Goal: Task Accomplishment & Management: Complete application form

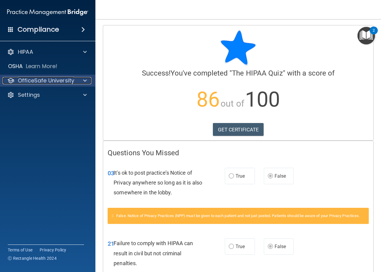
click at [52, 78] on p "OfficeSafe University" at bounding box center [46, 80] width 56 height 7
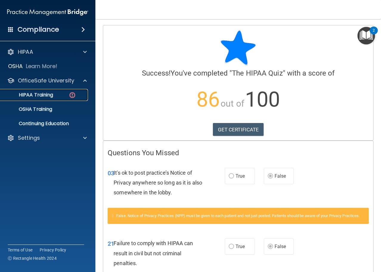
click at [39, 95] on p "HIPAA Training" at bounding box center [28, 95] width 49 height 6
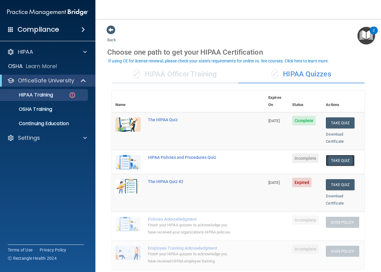
click at [336, 155] on button "Take Quiz" at bounding box center [340, 160] width 29 height 11
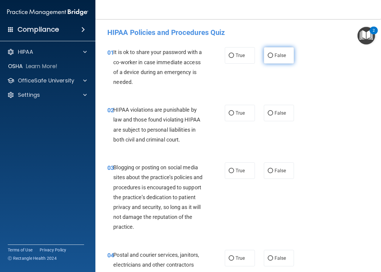
click at [268, 55] on input "False" at bounding box center [270, 55] width 5 height 4
radio input "true"
click at [269, 115] on input "False" at bounding box center [270, 113] width 5 height 4
radio input "true"
click at [235, 113] on span "True" at bounding box center [239, 113] width 9 height 6
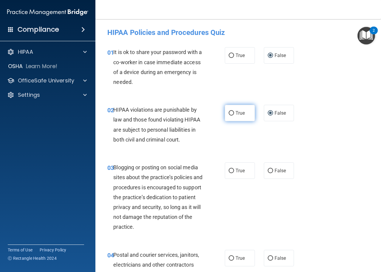
click at [234, 113] on input "True" at bounding box center [231, 113] width 5 height 4
radio input "true"
radio input "false"
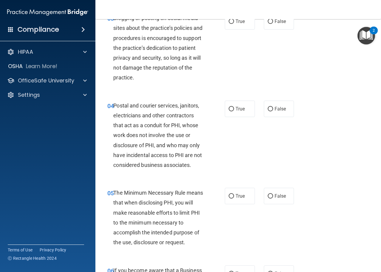
scroll to position [119, 0]
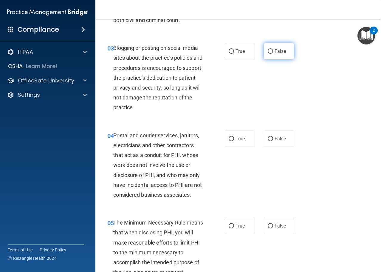
click at [268, 52] on input "False" at bounding box center [270, 51] width 5 height 4
radio input "true"
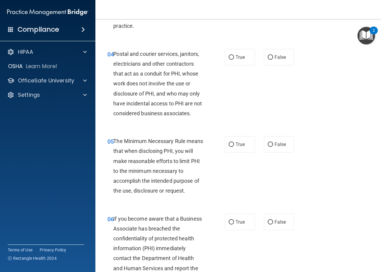
scroll to position [209, 0]
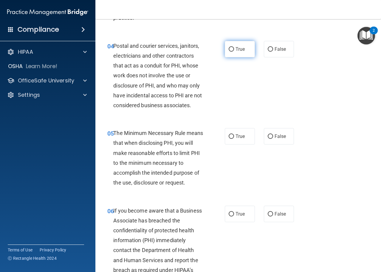
click at [225, 48] on label "True" at bounding box center [240, 49] width 30 height 16
click at [229, 48] on input "True" at bounding box center [231, 49] width 5 height 4
radio input "true"
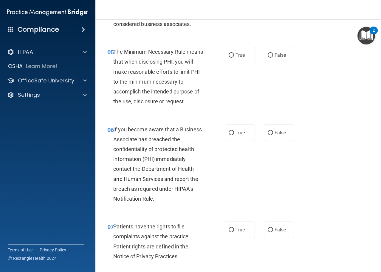
scroll to position [298, 0]
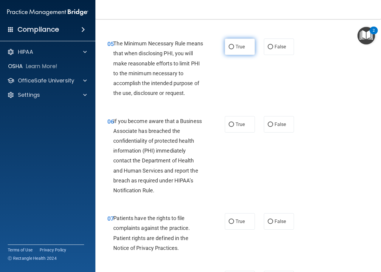
click at [232, 46] on input "True" at bounding box center [231, 47] width 5 height 4
radio input "true"
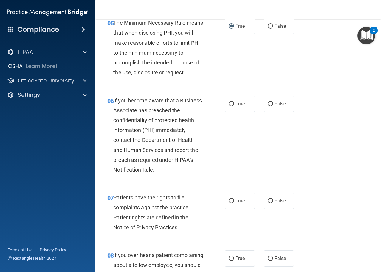
scroll to position [358, 0]
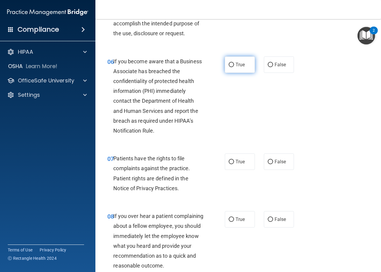
click at [232, 63] on input "True" at bounding box center [231, 65] width 5 height 4
radio input "true"
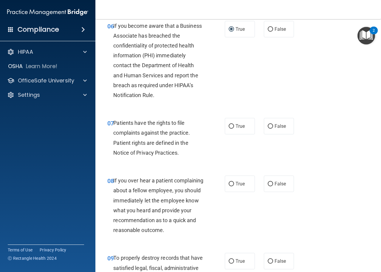
scroll to position [417, 0]
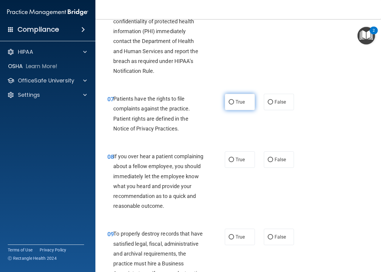
click at [229, 102] on input "True" at bounding box center [231, 102] width 5 height 4
radio input "true"
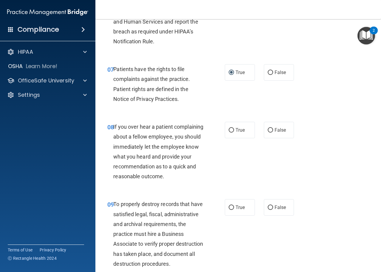
scroll to position [507, 0]
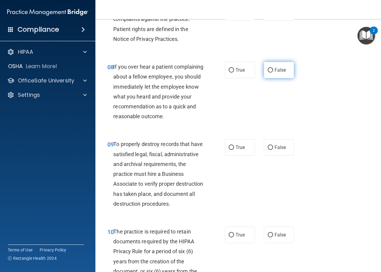
click at [271, 74] on label "False" at bounding box center [279, 70] width 30 height 16
click at [271, 72] on input "False" at bounding box center [270, 70] width 5 height 4
radio input "true"
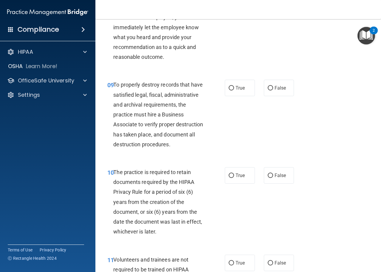
scroll to position [566, 0]
click at [268, 90] on input "False" at bounding box center [270, 88] width 5 height 4
radio input "true"
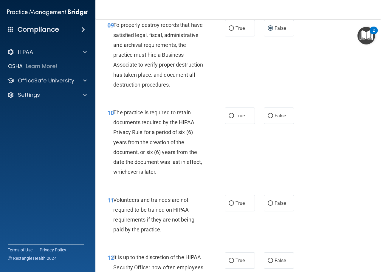
scroll to position [626, 0]
click at [229, 30] on input "True" at bounding box center [231, 28] width 5 height 4
radio input "true"
radio input "false"
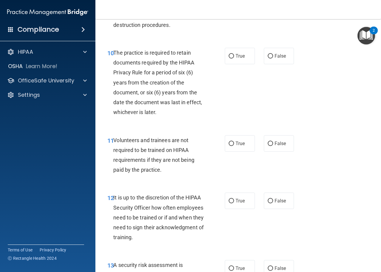
scroll to position [685, 0]
click at [233, 64] on label "True" at bounding box center [240, 55] width 30 height 16
click at [233, 58] on input "True" at bounding box center [231, 56] width 5 height 4
radio input "true"
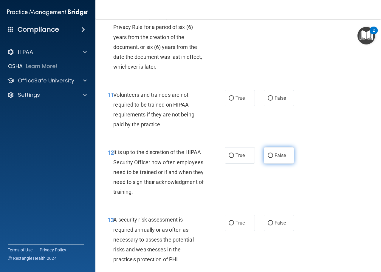
scroll to position [805, 0]
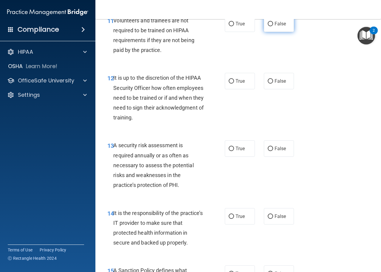
click at [282, 27] on span "False" at bounding box center [280, 24] width 12 height 6
click at [273, 26] on input "False" at bounding box center [270, 24] width 5 height 4
radio input "true"
click at [266, 89] on label "False" at bounding box center [279, 81] width 30 height 16
click at [268, 83] on input "False" at bounding box center [270, 81] width 5 height 4
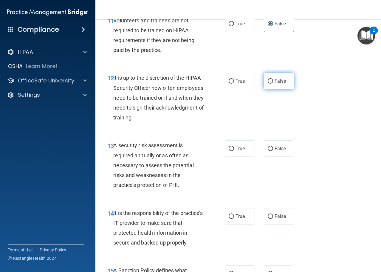
radio input "true"
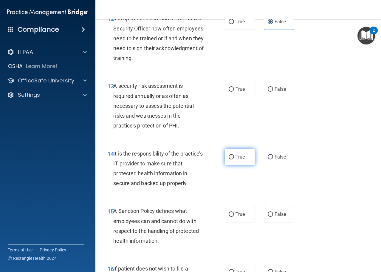
scroll to position [924, 0]
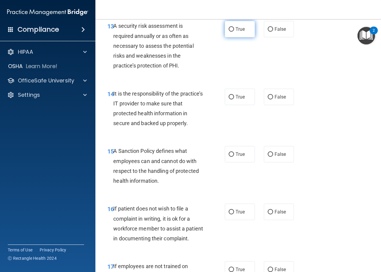
click at [244, 37] on label "True" at bounding box center [240, 29] width 30 height 16
click at [234, 32] on input "True" at bounding box center [231, 29] width 5 height 4
radio input "true"
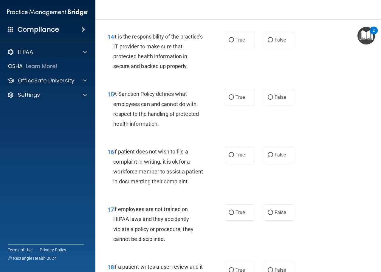
scroll to position [983, 0]
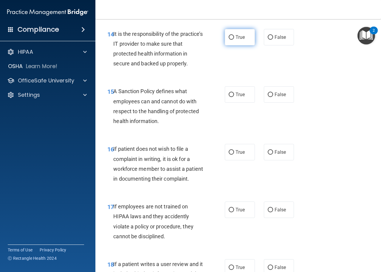
click at [231, 40] on input "True" at bounding box center [231, 37] width 5 height 4
radio input "true"
click at [270, 40] on input "False" at bounding box center [270, 37] width 5 height 4
radio input "true"
click at [230, 40] on input "True" at bounding box center [231, 37] width 5 height 4
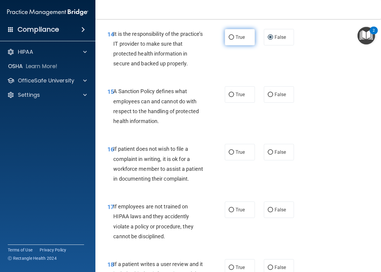
radio input "true"
radio input "false"
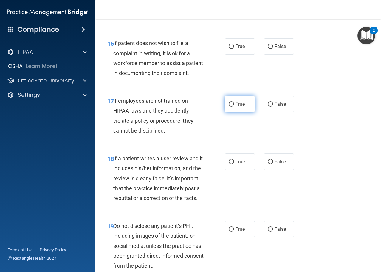
scroll to position [994, 0]
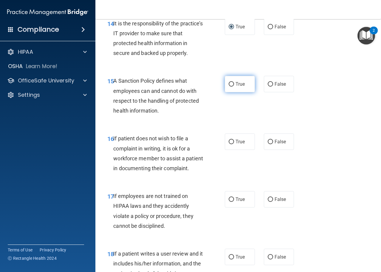
click at [229, 86] on input "True" at bounding box center [231, 84] width 5 height 4
radio input "true"
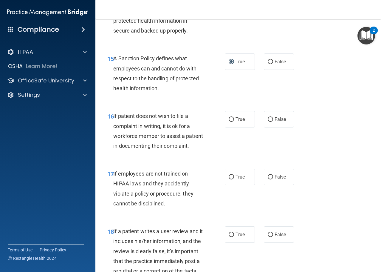
scroll to position [1054, 0]
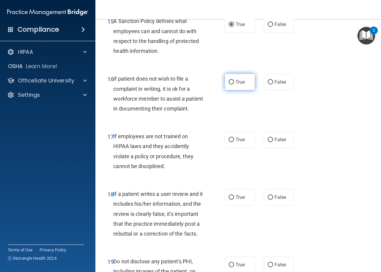
click at [236, 90] on label "True" at bounding box center [240, 82] width 30 height 16
click at [234, 84] on input "True" at bounding box center [231, 82] width 5 height 4
radio input "true"
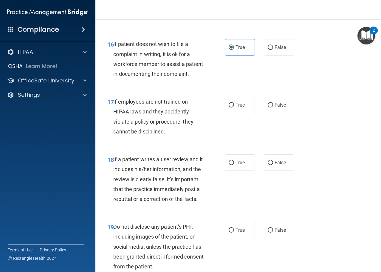
scroll to position [1143, 0]
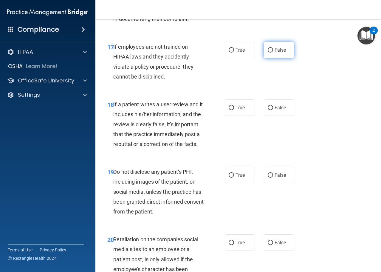
click at [264, 58] on label "False" at bounding box center [279, 50] width 30 height 16
click at [268, 52] on input "False" at bounding box center [270, 50] width 5 height 4
radio input "true"
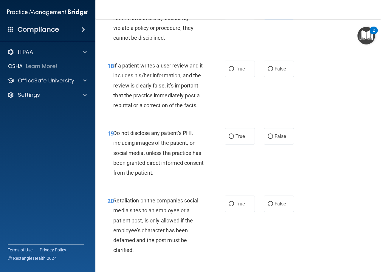
scroll to position [1232, 0]
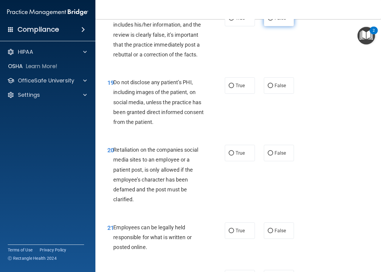
click at [268, 21] on input "False" at bounding box center [270, 18] width 5 height 4
radio input "true"
click at [237, 88] on span "True" at bounding box center [239, 86] width 9 height 6
click at [234, 88] on input "True" at bounding box center [231, 85] width 5 height 4
radio input "true"
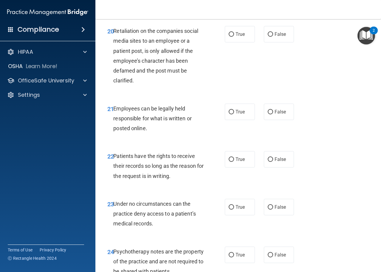
scroll to position [1352, 0]
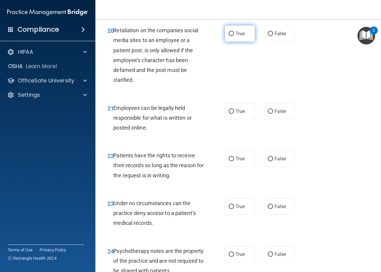
click at [234, 42] on label "True" at bounding box center [240, 33] width 30 height 16
click at [234, 36] on input "True" at bounding box center [231, 34] width 5 height 4
radio input "true"
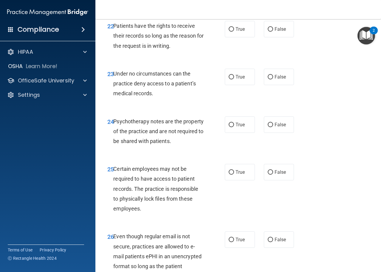
scroll to position [1471, 0]
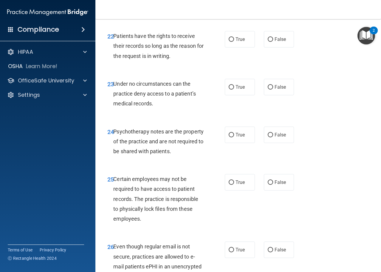
radio input "true"
click at [243, 47] on label "True" at bounding box center [240, 39] width 30 height 16
click at [234, 42] on input "True" at bounding box center [231, 39] width 5 height 4
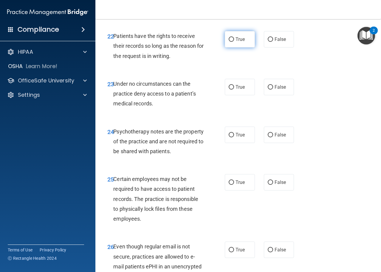
radio input "true"
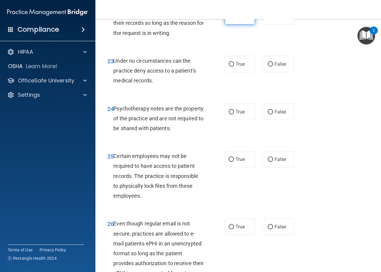
scroll to position [1501, 0]
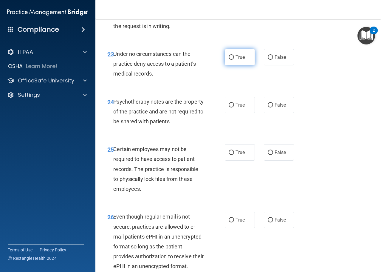
click at [238, 60] on span "True" at bounding box center [239, 57] width 9 height 6
click at [234, 60] on input "True" at bounding box center [231, 57] width 5 height 4
radio input "true"
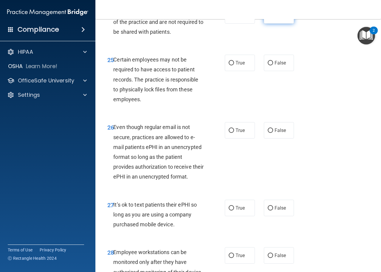
click at [270, 24] on label "False" at bounding box center [279, 15] width 30 height 16
click at [270, 18] on input "False" at bounding box center [270, 15] width 5 height 4
radio input "true"
click at [244, 71] on label "True" at bounding box center [240, 63] width 30 height 16
click at [234, 65] on input "True" at bounding box center [231, 63] width 5 height 4
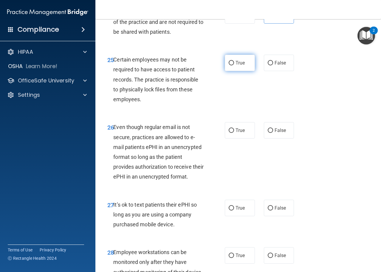
radio input "true"
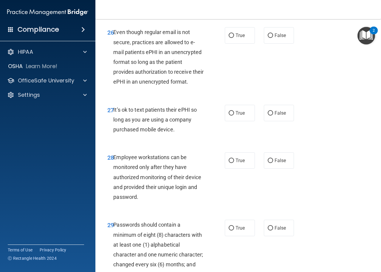
scroll to position [1679, 0]
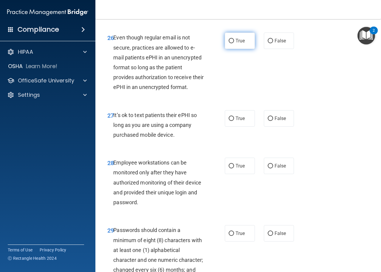
click at [235, 44] on span "True" at bounding box center [239, 41] width 9 height 6
click at [234, 43] on input "True" at bounding box center [231, 41] width 5 height 4
radio input "true"
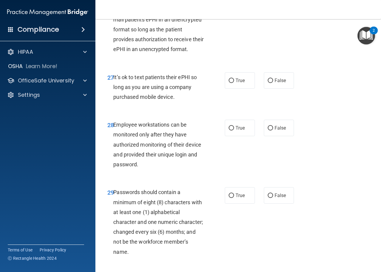
scroll to position [1799, 0]
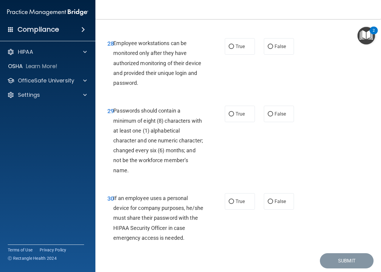
radio input "true"
click at [229, 49] on input "True" at bounding box center [231, 46] width 5 height 4
radio input "true"
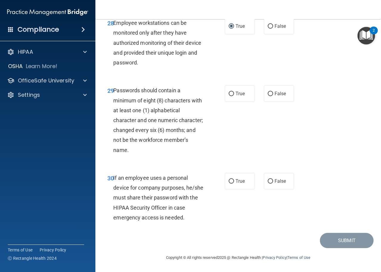
scroll to position [1858, 0]
click at [235, 94] on span "True" at bounding box center [239, 94] width 9 height 6
click at [234, 94] on input "True" at bounding box center [231, 93] width 5 height 4
radio input "true"
click at [244, 187] on label "True" at bounding box center [240, 181] width 30 height 16
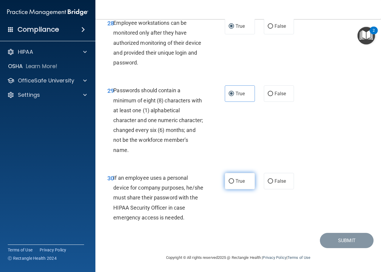
click at [234, 183] on input "True" at bounding box center [231, 181] width 5 height 4
radio input "true"
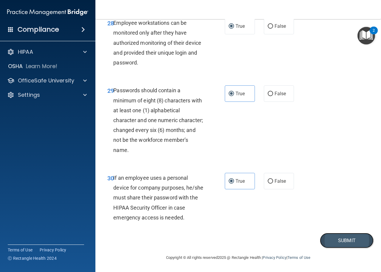
click at [358, 241] on button "Submit" at bounding box center [347, 239] width 54 height 15
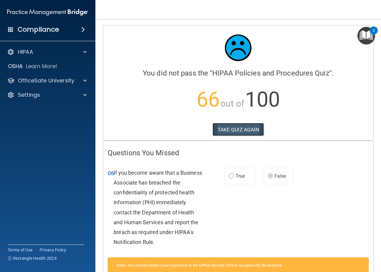
click at [237, 130] on button "TAKE QUIZ AGAIN" at bounding box center [238, 129] width 52 height 13
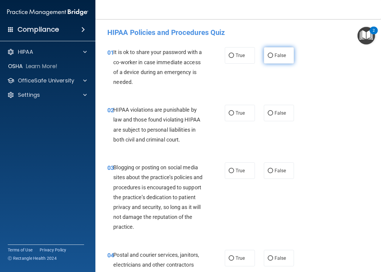
click at [268, 55] on input "False" at bounding box center [270, 55] width 5 height 4
radio input "true"
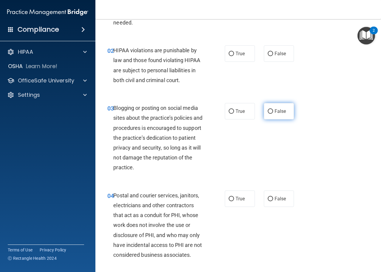
scroll to position [60, 0]
click at [239, 54] on span "True" at bounding box center [239, 53] width 9 height 6
click at [234, 54] on input "True" at bounding box center [231, 53] width 5 height 4
radio input "true"
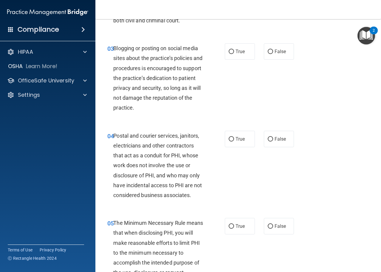
scroll to position [119, 0]
click at [269, 51] on input "False" at bounding box center [270, 51] width 5 height 4
radio input "true"
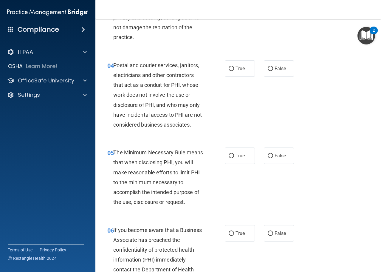
scroll to position [209, 0]
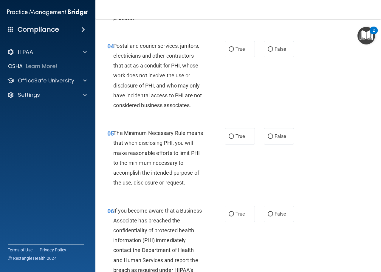
drag, startPoint x: 236, startPoint y: 49, endPoint x: 257, endPoint y: 68, distance: 28.9
click at [237, 49] on span "True" at bounding box center [239, 49] width 9 height 6
click at [234, 49] on input "True" at bounding box center [231, 49] width 5 height 4
radio input "true"
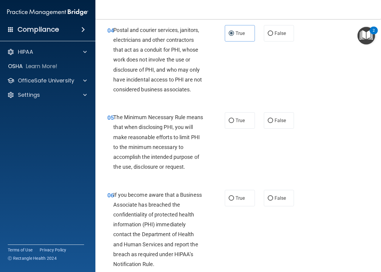
scroll to position [268, 0]
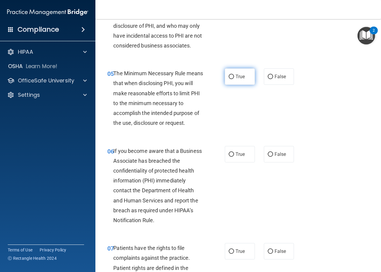
click at [235, 78] on span "True" at bounding box center [239, 77] width 9 height 6
click at [234, 78] on input "True" at bounding box center [231, 77] width 5 height 4
radio input "true"
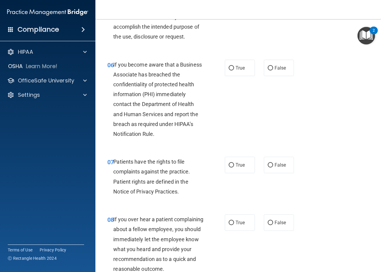
scroll to position [358, 0]
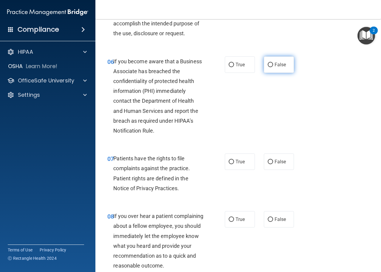
click at [274, 71] on label "False" at bounding box center [279, 64] width 30 height 16
click at [273, 67] on input "False" at bounding box center [270, 65] width 5 height 4
radio input "true"
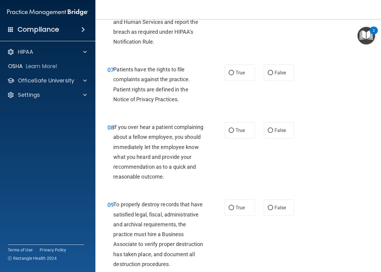
scroll to position [447, 0]
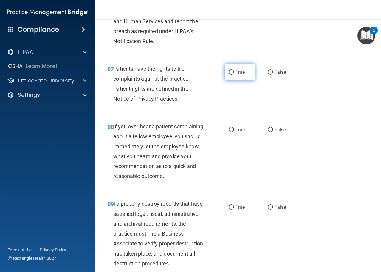
click at [236, 72] on span "True" at bounding box center [239, 72] width 9 height 6
click at [234, 72] on input "True" at bounding box center [231, 72] width 5 height 4
radio input "true"
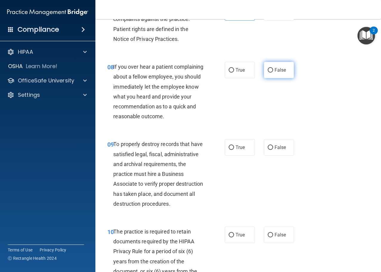
click at [264, 72] on label "False" at bounding box center [279, 70] width 30 height 16
click at [268, 72] on input "False" at bounding box center [270, 70] width 5 height 4
radio input "true"
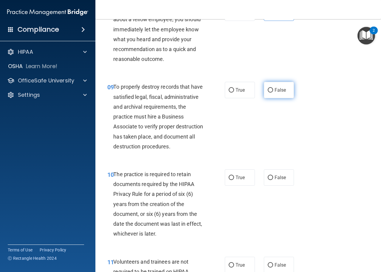
scroll to position [566, 0]
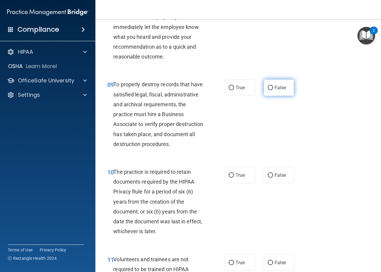
click at [268, 90] on input "False" at bounding box center [270, 88] width 5 height 4
radio input "true"
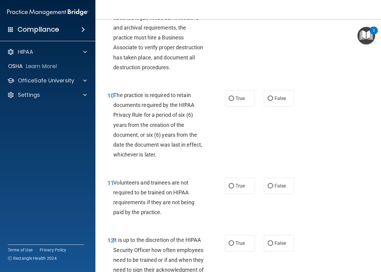
scroll to position [656, 0]
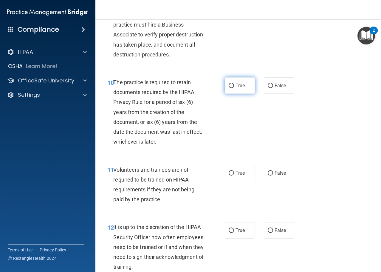
drag, startPoint x: 242, startPoint y: 99, endPoint x: 246, endPoint y: 106, distance: 8.5
click at [242, 94] on label "True" at bounding box center [240, 85] width 30 height 16
click at [234, 88] on input "True" at bounding box center [231, 85] width 5 height 4
radio input "true"
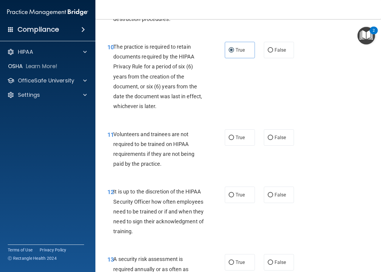
scroll to position [745, 0]
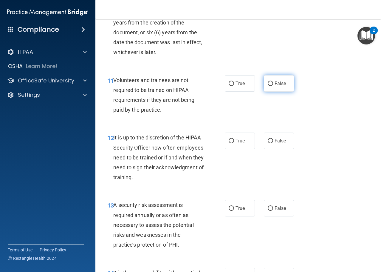
click at [268, 86] on input "False" at bounding box center [270, 83] width 5 height 4
radio input "true"
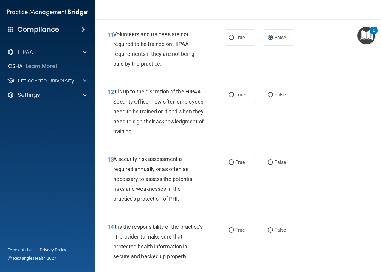
scroll to position [805, 0]
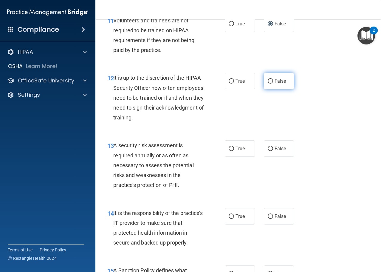
click at [268, 83] on input "False" at bounding box center [270, 81] width 5 height 4
radio input "true"
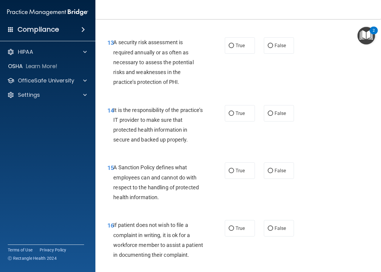
scroll to position [894, 0]
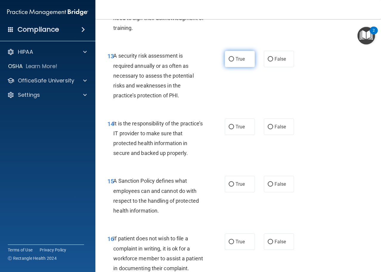
click at [235, 67] on label "True" at bounding box center [240, 59] width 30 height 16
click at [234, 61] on input "True" at bounding box center [231, 59] width 5 height 4
radio input "true"
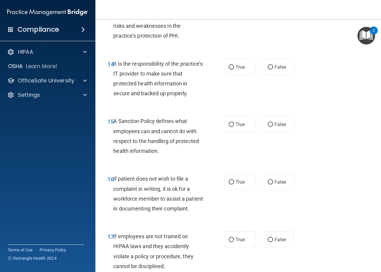
drag, startPoint x: 270, startPoint y: 90, endPoint x: 276, endPoint y: 108, distance: 19.5
click at [270, 75] on label "False" at bounding box center [279, 67] width 30 height 16
click at [270, 69] on input "False" at bounding box center [270, 67] width 5 height 4
radio input "true"
click at [277, 132] on label "False" at bounding box center [279, 124] width 30 height 16
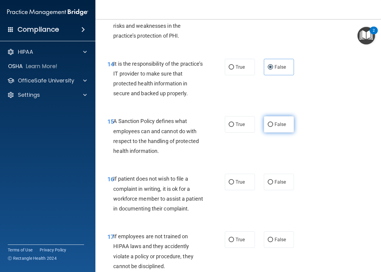
click at [273, 127] on input "False" at bounding box center [270, 124] width 5 height 4
radio input "true"
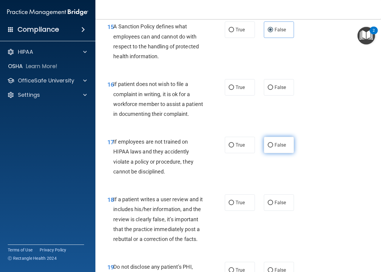
scroll to position [1073, 0]
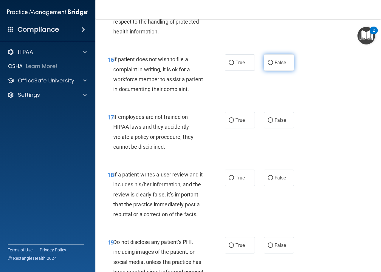
click at [273, 71] on label "False" at bounding box center [279, 62] width 30 height 16
click at [273, 65] on input "False" at bounding box center [270, 62] width 5 height 4
radio input "true"
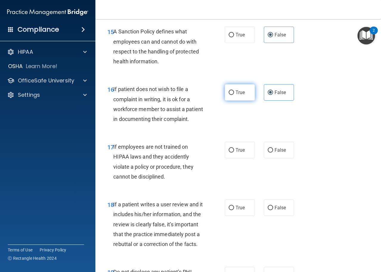
click at [246, 100] on label "True" at bounding box center [240, 92] width 30 height 16
click at [234, 95] on input "True" at bounding box center [231, 92] width 5 height 4
radio input "true"
radio input "false"
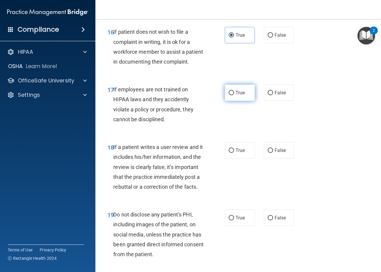
scroll to position [1103, 0]
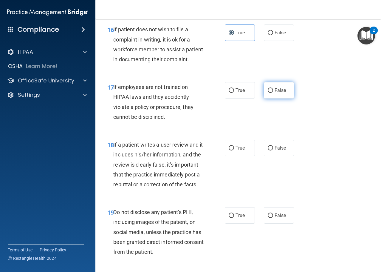
click at [268, 93] on input "False" at bounding box center [270, 90] width 5 height 4
radio input "true"
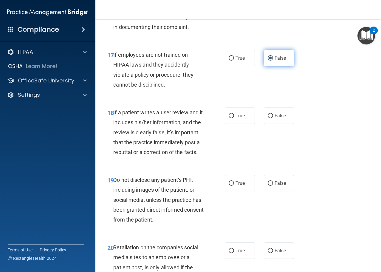
scroll to position [1192, 0]
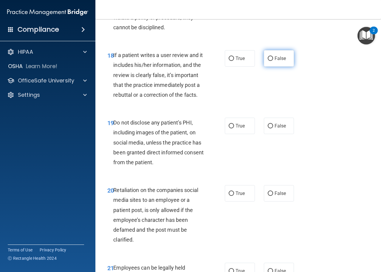
click at [284, 66] on label "False" at bounding box center [279, 58] width 30 height 16
click at [273, 61] on input "False" at bounding box center [270, 58] width 5 height 4
radio input "true"
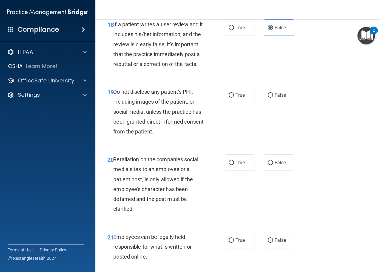
scroll to position [1282, 0]
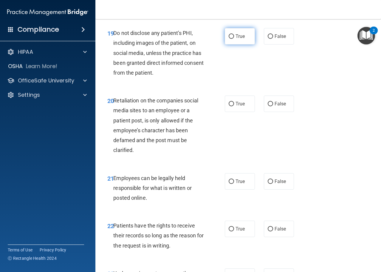
click at [235, 39] on span "True" at bounding box center [239, 36] width 9 height 6
click at [234, 39] on input "True" at bounding box center [231, 36] width 5 height 4
radio input "true"
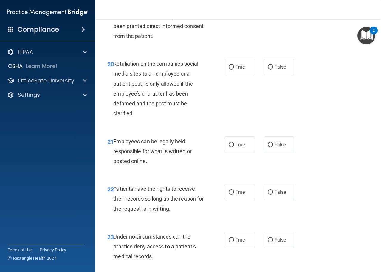
scroll to position [1371, 0]
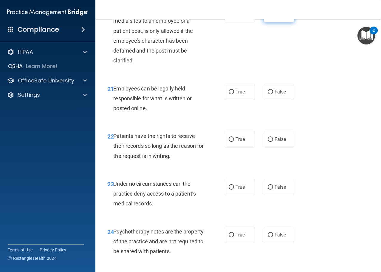
click at [269, 22] on label "False" at bounding box center [279, 14] width 30 height 16
click at [269, 17] on input "False" at bounding box center [270, 14] width 5 height 4
radio input "true"
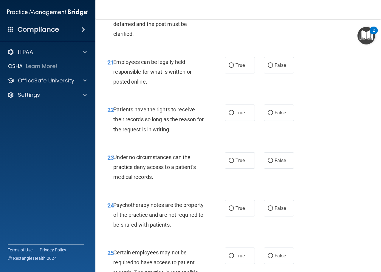
scroll to position [1431, 0]
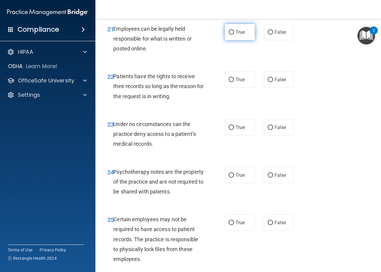
click at [229, 35] on input "True" at bounding box center [231, 32] width 5 height 4
radio input "true"
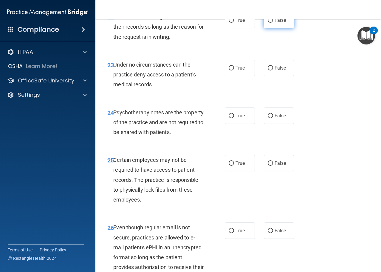
scroll to position [1490, 0]
click at [270, 28] on label "False" at bounding box center [279, 20] width 30 height 16
click at [270, 22] on input "False" at bounding box center [270, 20] width 5 height 4
radio input "true"
drag, startPoint x: 276, startPoint y: 102, endPoint x: 277, endPoint y: 107, distance: 4.8
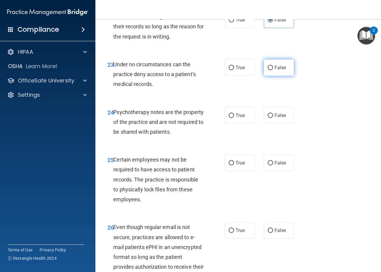
click at [277, 76] on label "False" at bounding box center [279, 67] width 30 height 16
click at [273, 70] on input "False" at bounding box center [270, 68] width 5 height 4
radio input "true"
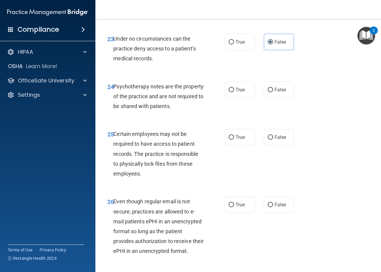
scroll to position [1550, 0]
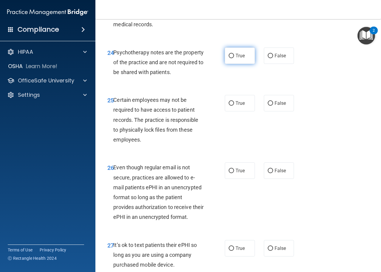
click at [226, 64] on label "True" at bounding box center [240, 55] width 30 height 16
click at [229, 58] on input "True" at bounding box center [231, 56] width 5 height 4
radio input "true"
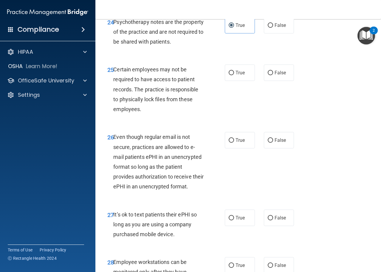
scroll to position [1580, 0]
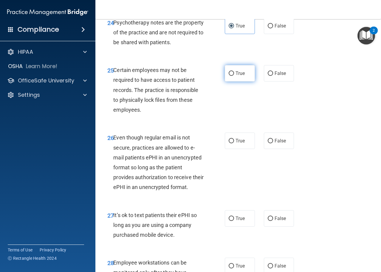
click at [237, 81] on label "True" at bounding box center [240, 73] width 30 height 16
click at [234, 76] on input "True" at bounding box center [231, 73] width 5 height 4
radio input "true"
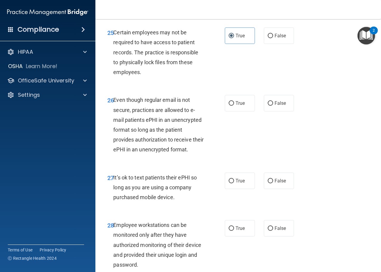
scroll to position [1669, 0]
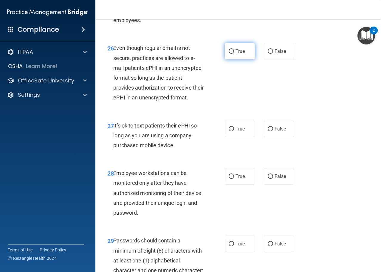
click at [239, 54] on span "True" at bounding box center [239, 51] width 9 height 6
click at [234, 54] on input "True" at bounding box center [231, 51] width 5 height 4
radio input "true"
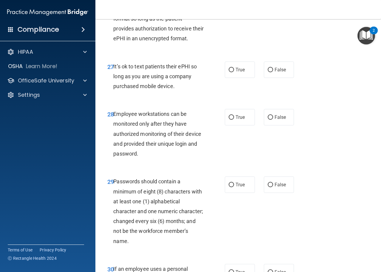
scroll to position [1729, 0]
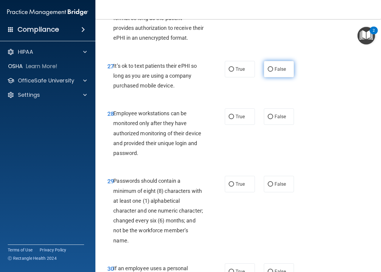
click at [269, 77] on label "False" at bounding box center [279, 69] width 30 height 16
click at [269, 72] on input "False" at bounding box center [270, 69] width 5 height 4
radio input "true"
click at [285, 125] on label "False" at bounding box center [279, 116] width 30 height 16
click at [273, 119] on input "False" at bounding box center [270, 116] width 5 height 4
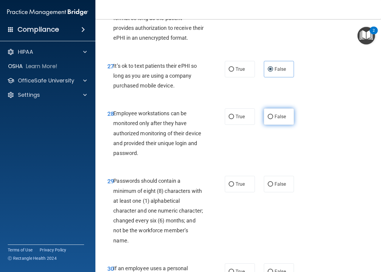
radio input "true"
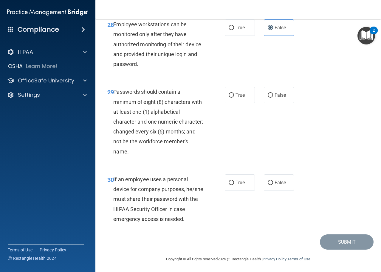
scroll to position [1818, 0]
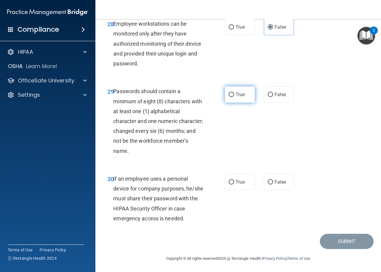
click at [237, 103] on label "True" at bounding box center [240, 94] width 30 height 16
click at [234, 97] on input "True" at bounding box center [231, 94] width 5 height 4
radio input "true"
click at [278, 184] on span "False" at bounding box center [280, 182] width 12 height 6
click at [273, 184] on input "False" at bounding box center [270, 182] width 5 height 4
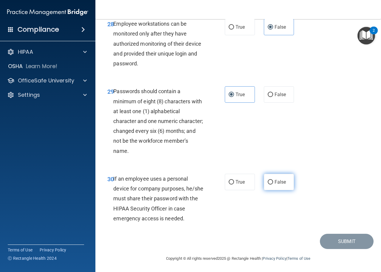
radio input "true"
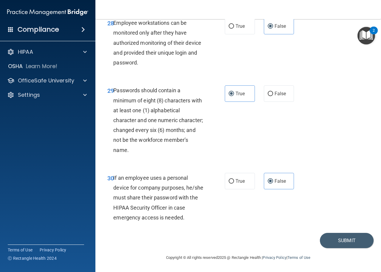
scroll to position [1858, 0]
click at [350, 238] on button "Submit" at bounding box center [347, 239] width 54 height 15
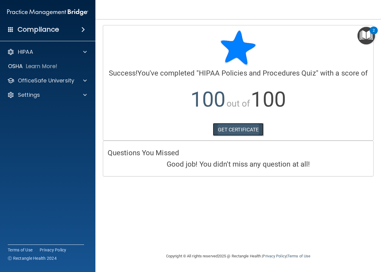
click at [243, 131] on link "GET CERTIFICATE" at bounding box center [238, 129] width 51 height 13
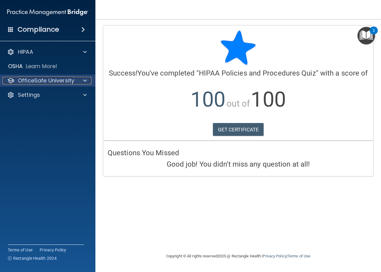
click at [62, 78] on p "OfficeSafe University" at bounding box center [46, 80] width 56 height 7
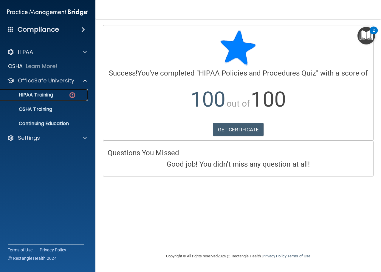
click at [49, 94] on p "HIPAA Training" at bounding box center [28, 95] width 49 height 6
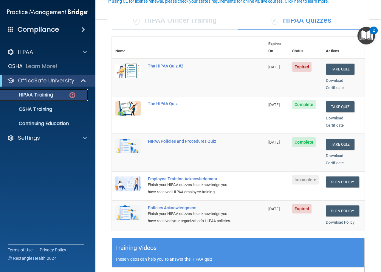
scroll to position [60, 0]
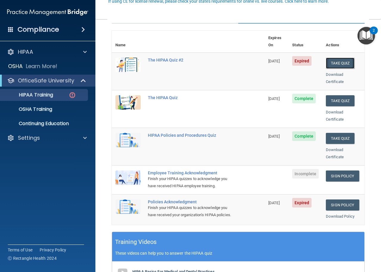
click at [326, 58] on button "Take Quiz" at bounding box center [340, 63] width 29 height 11
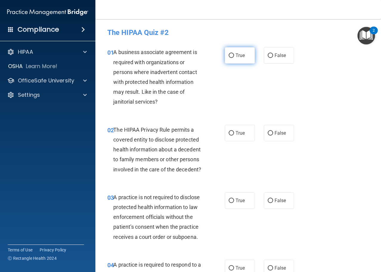
click at [238, 55] on span "True" at bounding box center [239, 55] width 9 height 6
click at [234, 55] on input "True" at bounding box center [231, 55] width 5 height 4
radio input "true"
click at [270, 57] on input "False" at bounding box center [270, 55] width 5 height 4
radio input "true"
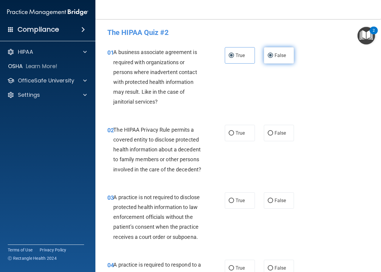
radio input "false"
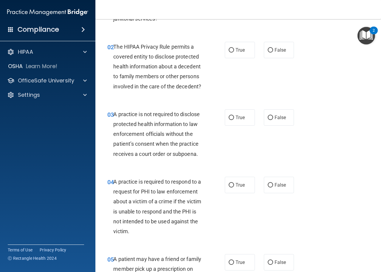
scroll to position [89, 0]
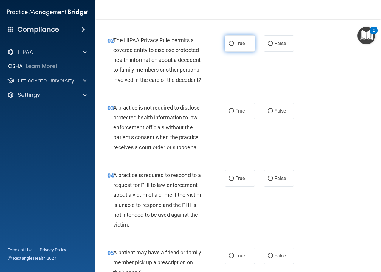
click at [235, 42] on span "True" at bounding box center [239, 44] width 9 height 6
click at [234, 42] on input "True" at bounding box center [231, 43] width 5 height 4
radio input "true"
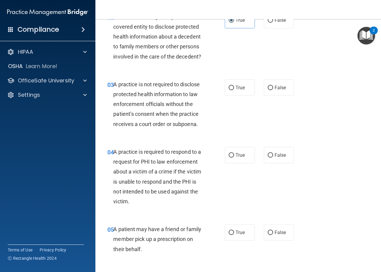
scroll to position [149, 0]
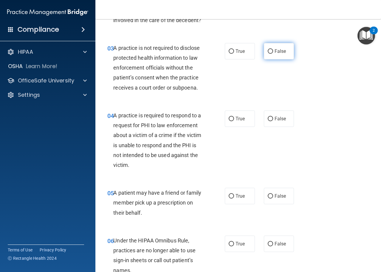
click at [268, 51] on input "False" at bounding box center [270, 51] width 5 height 4
radio input "true"
click at [239, 51] on span "True" at bounding box center [239, 51] width 9 height 6
click at [234, 51] on input "True" at bounding box center [231, 51] width 5 height 4
radio input "true"
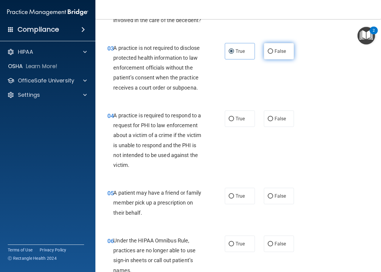
click at [277, 52] on span "False" at bounding box center [280, 51] width 12 height 6
click at [273, 52] on input "False" at bounding box center [270, 51] width 5 height 4
radio input "true"
radio input "false"
click at [232, 116] on label "True" at bounding box center [240, 118] width 30 height 16
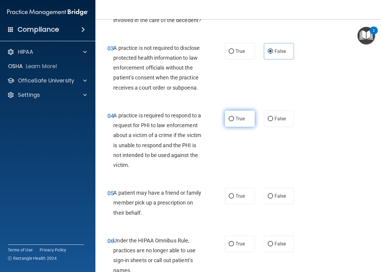
click at [232, 117] on input "True" at bounding box center [231, 119] width 5 height 4
radio input "true"
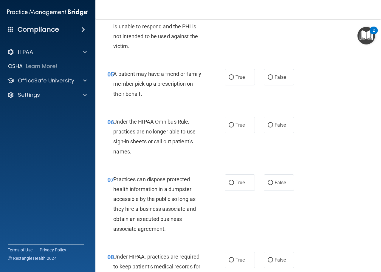
scroll to position [268, 0]
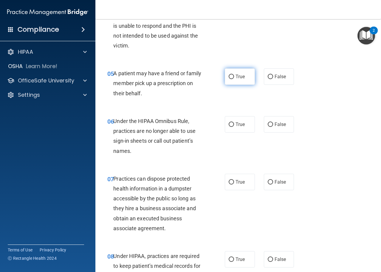
click at [240, 80] on label "True" at bounding box center [240, 76] width 30 height 16
click at [234, 79] on input "True" at bounding box center [231, 77] width 5 height 4
radio input "true"
click at [247, 125] on label "True" at bounding box center [240, 124] width 30 height 16
click at [234, 125] on input "True" at bounding box center [231, 124] width 5 height 4
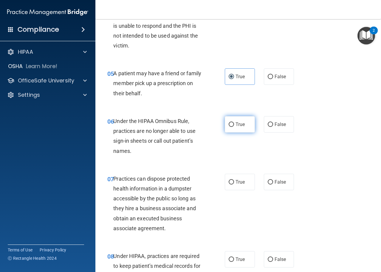
radio input "true"
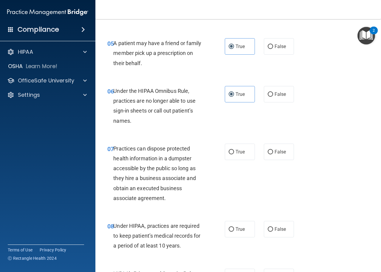
scroll to position [387, 0]
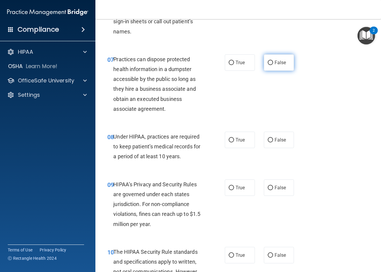
click at [277, 63] on span "False" at bounding box center [280, 63] width 12 height 6
click at [273, 63] on input "False" at bounding box center [270, 62] width 5 height 4
radio input "true"
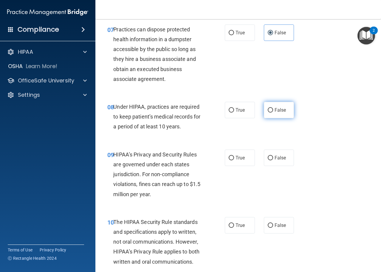
click at [274, 115] on label "False" at bounding box center [279, 110] width 30 height 16
click at [273, 112] on input "False" at bounding box center [270, 110] width 5 height 4
radio input "true"
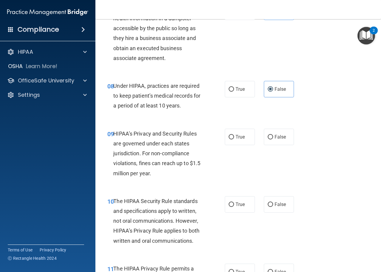
scroll to position [447, 0]
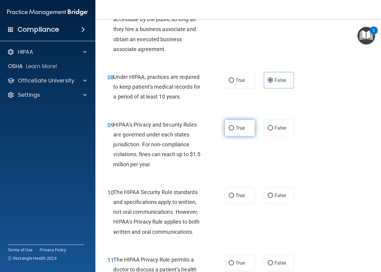
click at [244, 128] on label "True" at bounding box center [240, 128] width 30 height 16
click at [234, 128] on input "True" at bounding box center [231, 128] width 5 height 4
radio input "true"
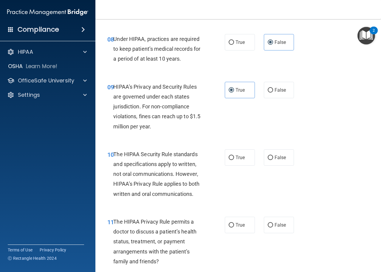
scroll to position [477, 0]
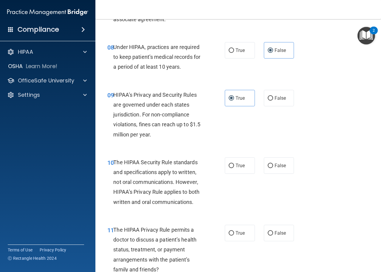
drag, startPoint x: 235, startPoint y: 174, endPoint x: 241, endPoint y: 166, distance: 10.0
click at [235, 174] on div "10 The HIPAA Security Rule standards and specifications apply to written, not o…" at bounding box center [238, 183] width 271 height 67
click at [241, 166] on span "True" at bounding box center [239, 165] width 9 height 6
click at [234, 166] on input "True" at bounding box center [231, 165] width 5 height 4
radio input "true"
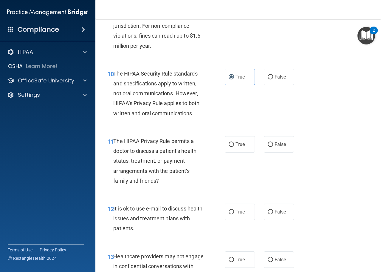
scroll to position [566, 0]
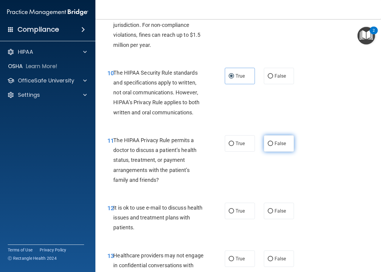
click at [279, 145] on span "False" at bounding box center [280, 143] width 12 height 6
click at [273, 145] on input "False" at bounding box center [270, 143] width 5 height 4
radio input "true"
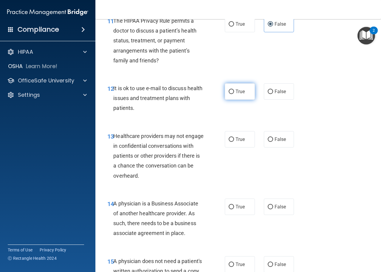
click at [238, 93] on span "True" at bounding box center [239, 92] width 9 height 6
click at [234, 93] on input "True" at bounding box center [231, 91] width 5 height 4
radio input "true"
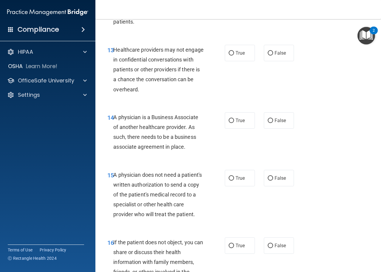
scroll to position [775, 0]
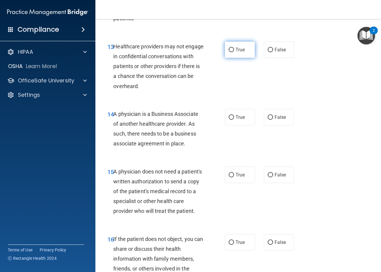
click at [242, 52] on label "True" at bounding box center [240, 49] width 30 height 16
click at [234, 52] on input "True" at bounding box center [231, 50] width 5 height 4
radio input "true"
click at [235, 119] on span "True" at bounding box center [239, 117] width 9 height 6
click at [234, 119] on input "True" at bounding box center [231, 117] width 5 height 4
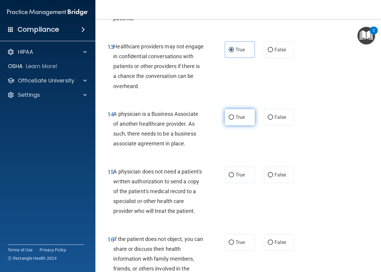
radio input "true"
click at [236, 119] on span "True" at bounding box center [239, 117] width 9 height 6
click at [234, 119] on input "True" at bounding box center [231, 117] width 5 height 4
click at [274, 119] on span "False" at bounding box center [280, 117] width 12 height 6
click at [273, 119] on input "False" at bounding box center [270, 117] width 5 height 4
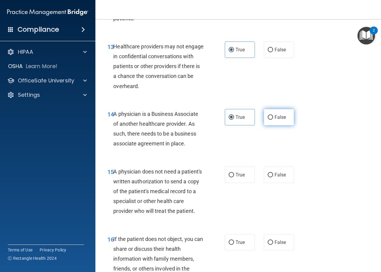
radio input "true"
radio input "false"
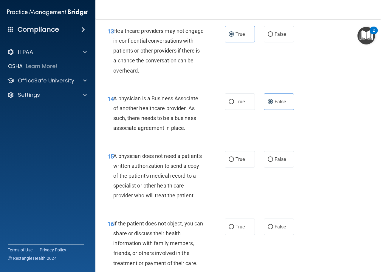
scroll to position [805, 0]
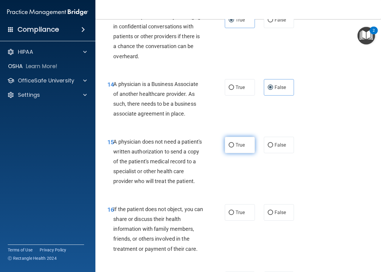
click at [231, 143] on input "True" at bounding box center [231, 145] width 5 height 4
radio input "true"
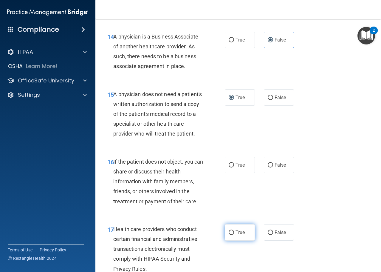
scroll to position [924, 0]
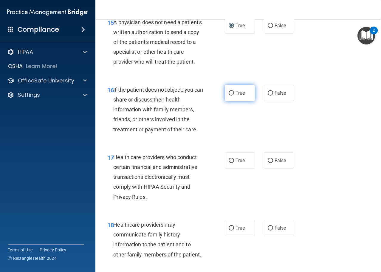
click at [237, 96] on span "True" at bounding box center [239, 93] width 9 height 6
click at [234, 95] on input "True" at bounding box center [231, 93] width 5 height 4
radio input "true"
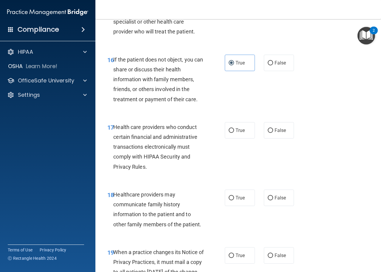
scroll to position [954, 0]
click at [244, 139] on label "True" at bounding box center [240, 130] width 30 height 16
click at [234, 133] on input "True" at bounding box center [231, 130] width 5 height 4
radio input "true"
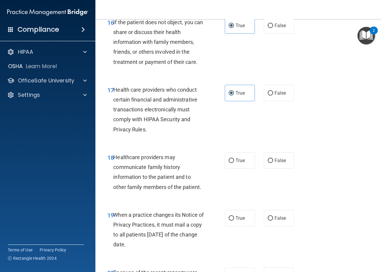
scroll to position [1043, 0]
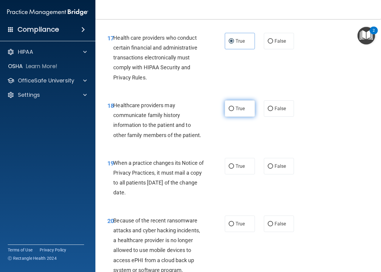
click at [235, 117] on label "True" at bounding box center [240, 108] width 30 height 16
click at [234, 111] on input "True" at bounding box center [231, 108] width 5 height 4
radio input "true"
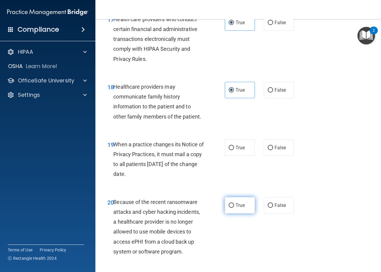
scroll to position [1133, 0]
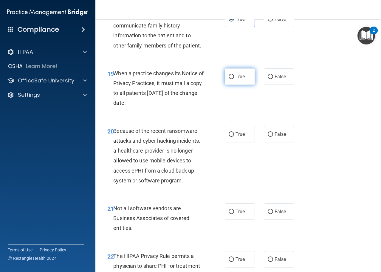
click at [244, 85] on label "True" at bounding box center [240, 76] width 30 height 16
click at [234, 79] on input "True" at bounding box center [231, 77] width 5 height 4
radio input "true"
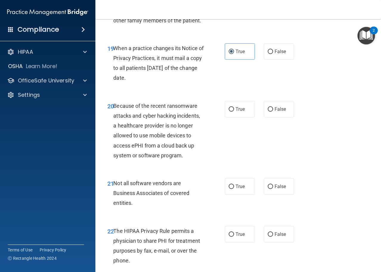
scroll to position [1222, 0]
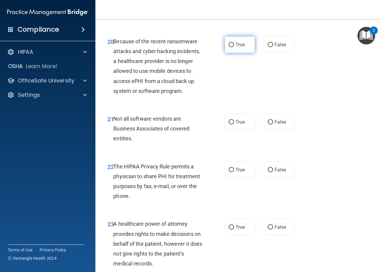
click at [240, 47] on span "True" at bounding box center [239, 45] width 9 height 6
click at [234, 47] on input "True" at bounding box center [231, 45] width 5 height 4
radio input "true"
click at [239, 125] on span "True" at bounding box center [239, 122] width 9 height 6
click at [234, 124] on input "True" at bounding box center [231, 122] width 5 height 4
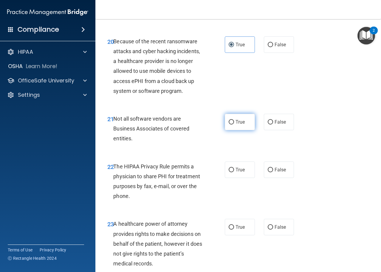
radio input "true"
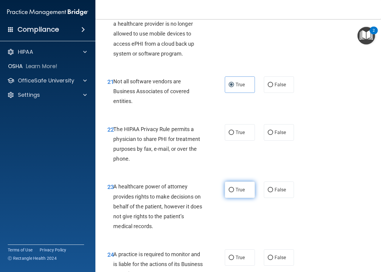
scroll to position [1341, 0]
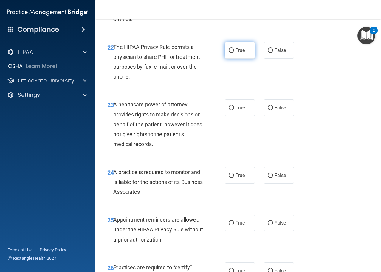
click at [233, 58] on label "True" at bounding box center [240, 50] width 30 height 16
click at [233, 53] on input "True" at bounding box center [231, 50] width 5 height 4
radio input "true"
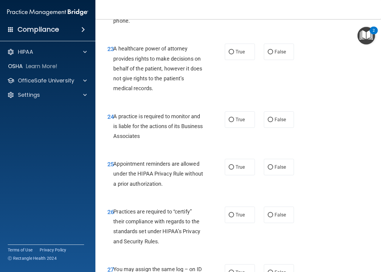
scroll to position [1401, 0]
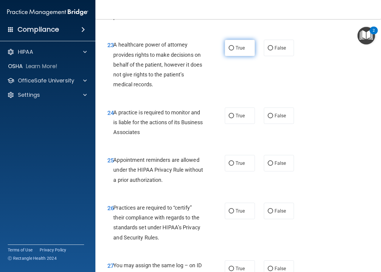
click at [233, 56] on label "True" at bounding box center [240, 48] width 30 height 16
click at [233, 50] on input "True" at bounding box center [231, 48] width 5 height 4
radio input "true"
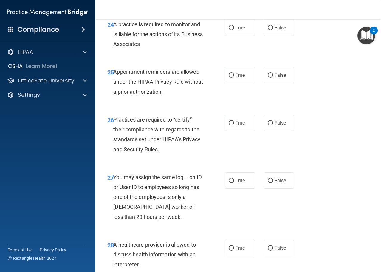
scroll to position [1490, 0]
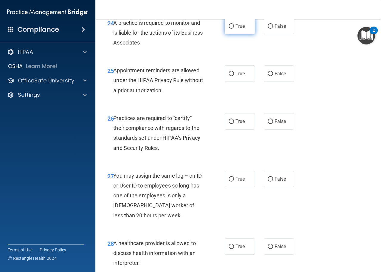
click at [238, 29] on span "True" at bounding box center [239, 26] width 9 height 6
click at [234, 29] on input "True" at bounding box center [231, 26] width 5 height 4
radio input "true"
click at [237, 76] on span "True" at bounding box center [239, 74] width 9 height 6
click at [234, 76] on input "True" at bounding box center [231, 74] width 5 height 4
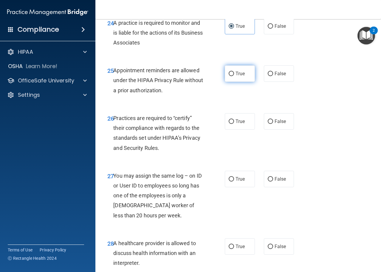
radio input "true"
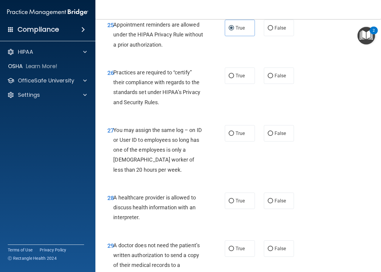
scroll to position [1521, 0]
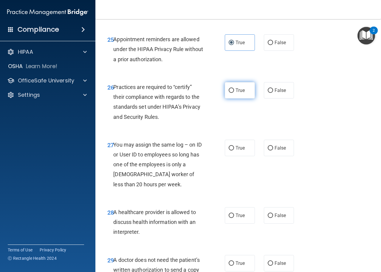
click at [236, 93] on span "True" at bounding box center [239, 90] width 9 height 6
click at [234, 93] on input "True" at bounding box center [231, 90] width 5 height 4
radio input "true"
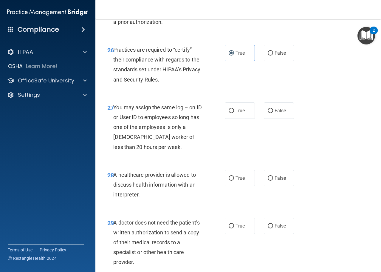
scroll to position [1611, 0]
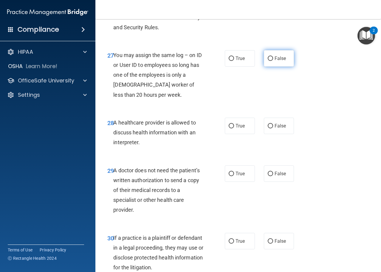
click at [269, 61] on input "False" at bounding box center [270, 58] width 5 height 4
radio input "true"
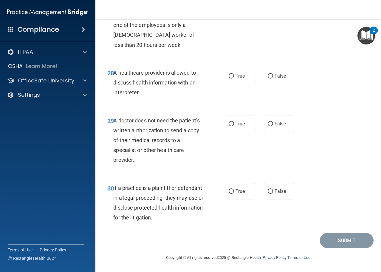
scroll to position [1670, 0]
click at [244, 78] on label "True" at bounding box center [240, 76] width 30 height 16
click at [234, 78] on input "True" at bounding box center [231, 76] width 5 height 4
radio input "true"
click at [239, 125] on span "True" at bounding box center [239, 124] width 9 height 6
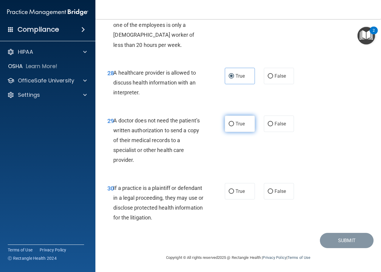
click at [234, 125] on input "True" at bounding box center [231, 124] width 5 height 4
radio input "true"
click at [235, 191] on span "True" at bounding box center [239, 191] width 9 height 6
click at [234, 191] on input "True" at bounding box center [231, 191] width 5 height 4
radio input "true"
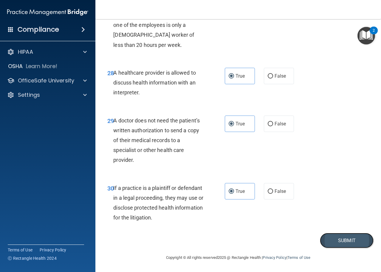
click at [340, 244] on button "Submit" at bounding box center [347, 239] width 54 height 15
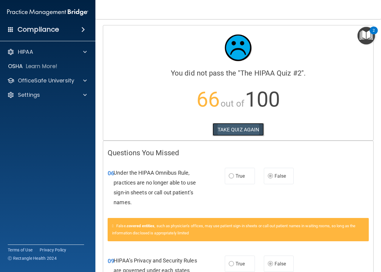
click at [239, 129] on button "TAKE QUIZ AGAIN" at bounding box center [238, 129] width 52 height 13
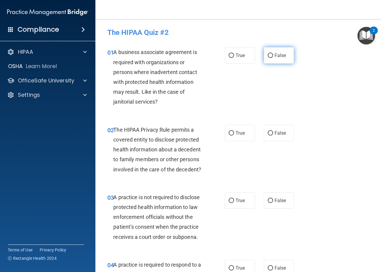
click at [274, 55] on span "False" at bounding box center [280, 55] width 12 height 6
click at [272, 55] on input "False" at bounding box center [270, 55] width 5 height 4
radio input "true"
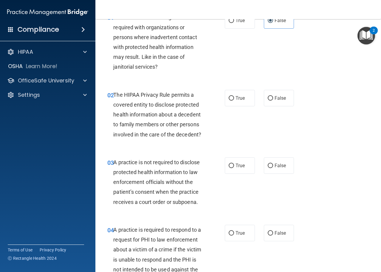
scroll to position [89, 0]
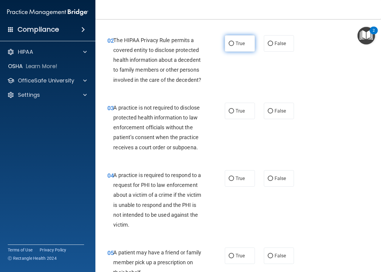
click at [225, 45] on label "True" at bounding box center [240, 43] width 30 height 16
click at [229, 45] on input "True" at bounding box center [231, 43] width 5 height 4
radio input "true"
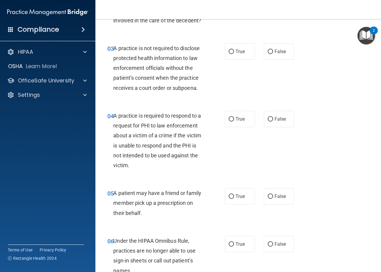
scroll to position [149, 0]
click at [276, 50] on span "False" at bounding box center [280, 51] width 12 height 6
click at [273, 50] on input "False" at bounding box center [270, 51] width 5 height 4
radio input "true"
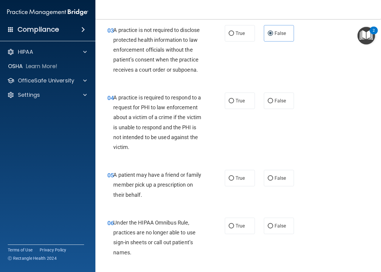
scroll to position [209, 0]
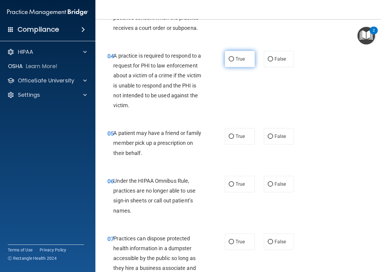
click at [230, 61] on input "True" at bounding box center [231, 59] width 5 height 4
radio input "true"
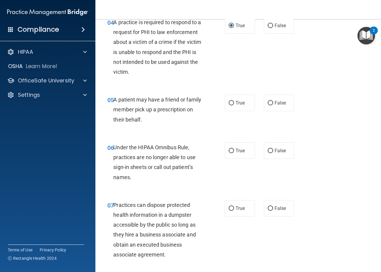
scroll to position [298, 0]
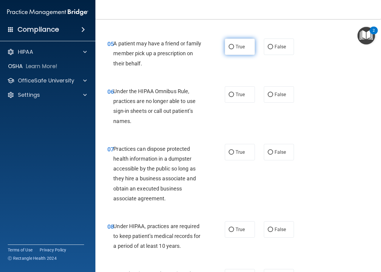
click at [238, 51] on label "True" at bounding box center [240, 46] width 30 height 16
click at [234, 49] on input "True" at bounding box center [231, 47] width 5 height 4
radio input "true"
click at [268, 95] on input "False" at bounding box center [270, 94] width 5 height 4
radio input "true"
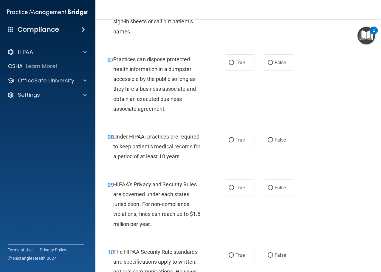
scroll to position [358, 0]
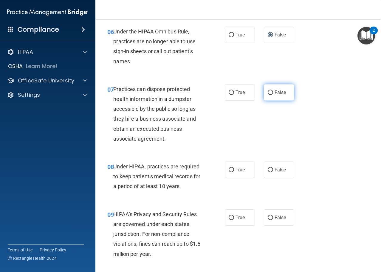
click at [268, 91] on input "False" at bounding box center [270, 92] width 5 height 4
radio input "true"
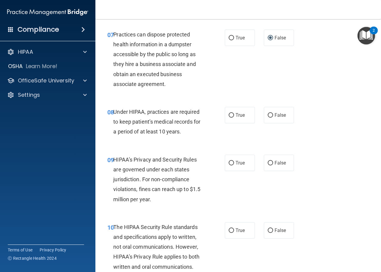
scroll to position [417, 0]
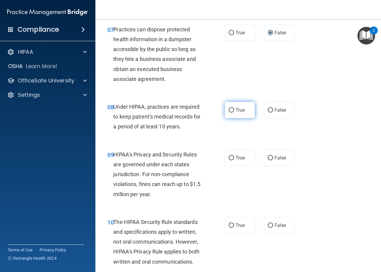
click at [247, 114] on label "True" at bounding box center [240, 110] width 30 height 16
click at [234, 112] on input "True" at bounding box center [231, 110] width 5 height 4
radio input "true"
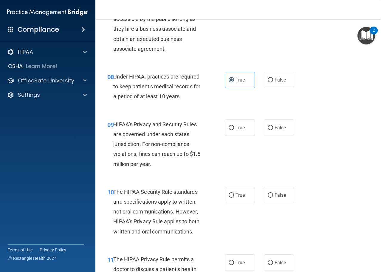
scroll to position [507, 0]
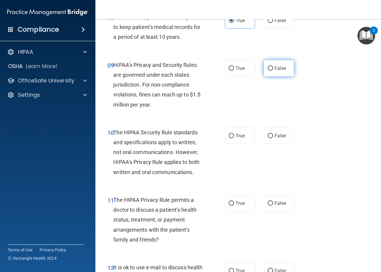
click at [269, 71] on label "False" at bounding box center [279, 68] width 30 height 16
click at [269, 71] on input "False" at bounding box center [270, 68] width 5 height 4
radio input "true"
click at [235, 133] on span "True" at bounding box center [239, 136] width 9 height 6
click at [234, 134] on input "True" at bounding box center [231, 136] width 5 height 4
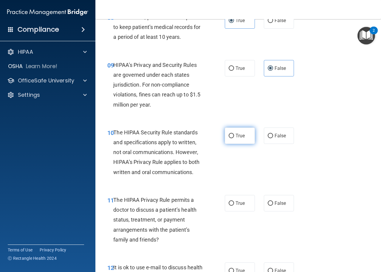
radio input "true"
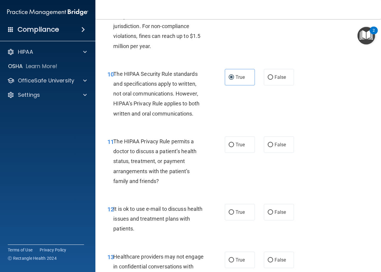
scroll to position [596, 0]
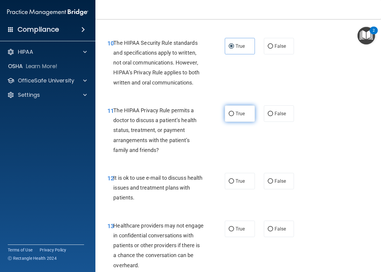
click at [237, 117] on label "True" at bounding box center [240, 113] width 30 height 16
click at [234, 116] on input "True" at bounding box center [231, 113] width 5 height 4
radio input "true"
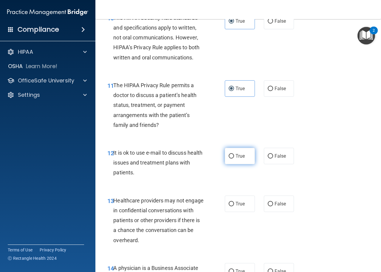
scroll to position [656, 0]
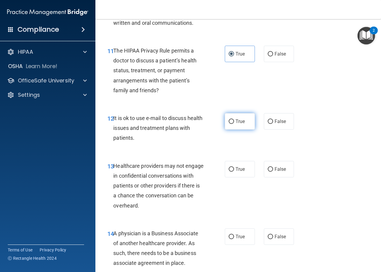
click at [238, 121] on span "True" at bounding box center [239, 121] width 9 height 6
click at [234, 121] on input "True" at bounding box center [231, 121] width 5 height 4
radio input "true"
click at [283, 167] on span "False" at bounding box center [280, 169] width 12 height 6
click at [273, 167] on input "False" at bounding box center [270, 169] width 5 height 4
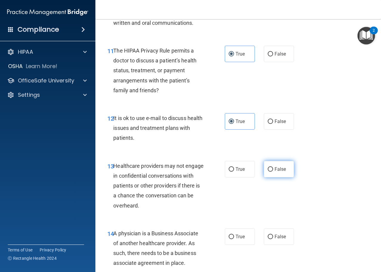
radio input "true"
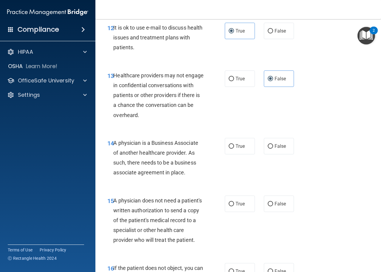
scroll to position [775, 0]
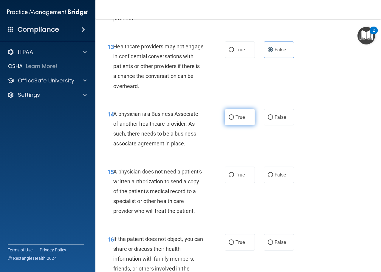
click at [235, 117] on span "True" at bounding box center [239, 117] width 9 height 6
click at [234, 117] on input "True" at bounding box center [231, 117] width 5 height 4
radio input "true"
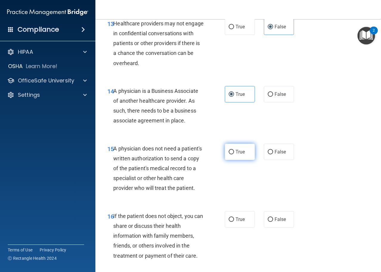
scroll to position [834, 0]
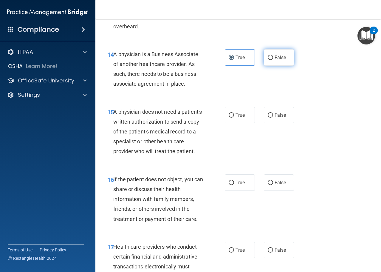
click at [269, 60] on label "False" at bounding box center [279, 57] width 30 height 16
click at [269, 60] on input "False" at bounding box center [270, 57] width 5 height 4
radio input "true"
radio input "false"
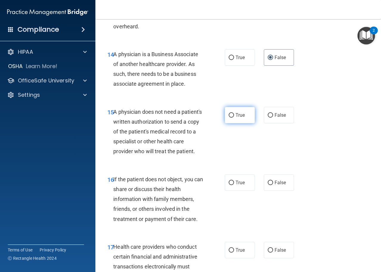
click at [239, 111] on label "True" at bounding box center [240, 115] width 30 height 16
click at [234, 113] on input "True" at bounding box center [231, 115] width 5 height 4
radio input "true"
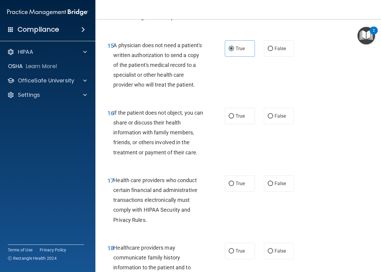
scroll to position [924, 0]
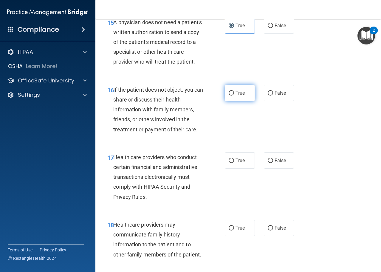
click at [238, 96] on span "True" at bounding box center [239, 93] width 9 height 6
click at [234, 95] on input "True" at bounding box center [231, 93] width 5 height 4
radio input "true"
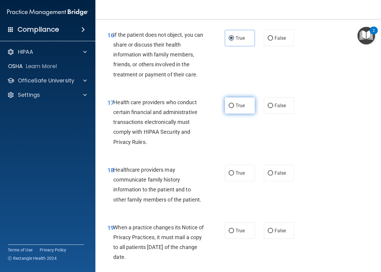
scroll to position [983, 0]
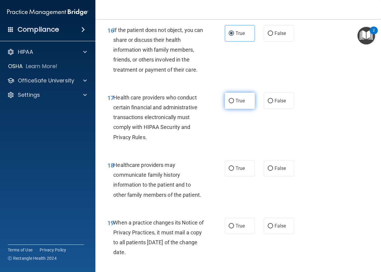
click at [246, 109] on label "True" at bounding box center [240, 100] width 30 height 16
click at [234, 103] on input "True" at bounding box center [231, 101] width 5 height 4
radio input "true"
click at [283, 176] on label "False" at bounding box center [279, 168] width 30 height 16
click at [273, 170] on input "False" at bounding box center [270, 168] width 5 height 4
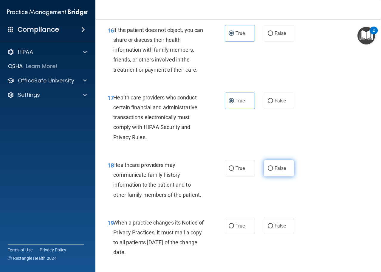
radio input "true"
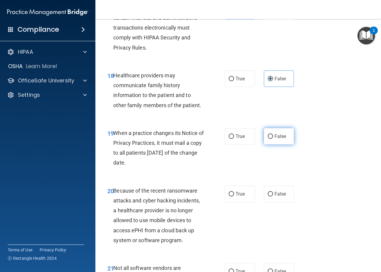
click at [278, 144] on label "False" at bounding box center [279, 136] width 30 height 16
click at [273, 139] on input "False" at bounding box center [270, 136] width 5 height 4
radio input "true"
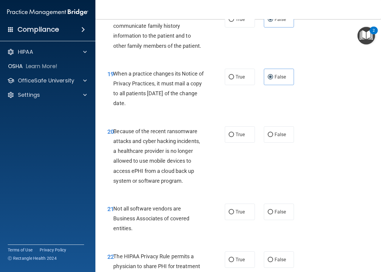
scroll to position [1133, 0]
click at [274, 137] on span "False" at bounding box center [280, 134] width 12 height 6
click at [273, 136] on input "False" at bounding box center [270, 134] width 5 height 4
radio input "true"
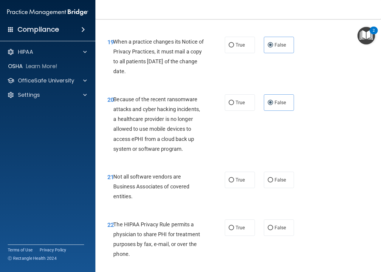
scroll to position [1222, 0]
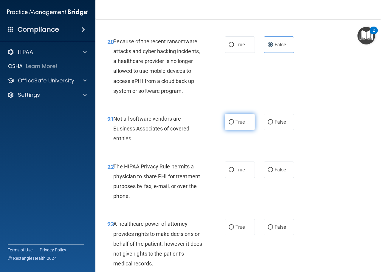
click at [243, 130] on label "True" at bounding box center [240, 122] width 30 height 16
click at [234, 124] on input "True" at bounding box center [231, 122] width 5 height 4
radio input "true"
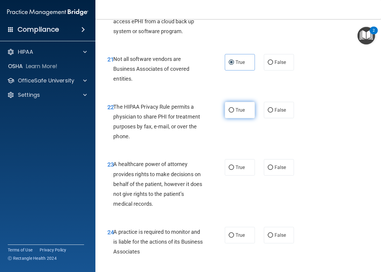
click at [236, 113] on span "True" at bounding box center [239, 110] width 9 height 6
click at [234, 112] on input "True" at bounding box center [231, 110] width 5 height 4
radio input "true"
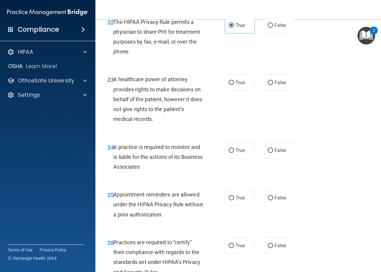
scroll to position [1371, 0]
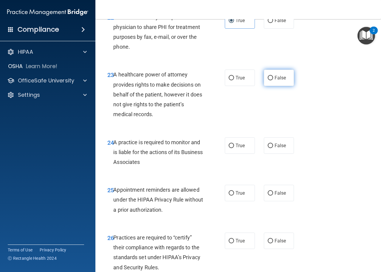
click at [268, 86] on label "False" at bounding box center [279, 77] width 30 height 16
click at [268, 80] on input "False" at bounding box center [270, 78] width 5 height 4
radio input "true"
click at [276, 152] on label "False" at bounding box center [279, 145] width 30 height 16
click at [273, 148] on input "False" at bounding box center [270, 145] width 5 height 4
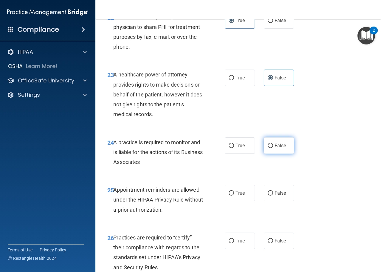
radio input "true"
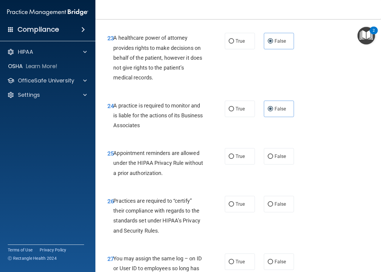
scroll to position [1490, 0]
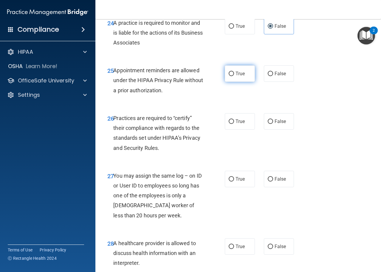
click at [238, 76] on span "True" at bounding box center [239, 74] width 9 height 6
click at [234, 76] on input "True" at bounding box center [231, 74] width 5 height 4
radio input "true"
click at [278, 127] on label "False" at bounding box center [279, 121] width 30 height 16
click at [273, 124] on input "False" at bounding box center [270, 121] width 5 height 4
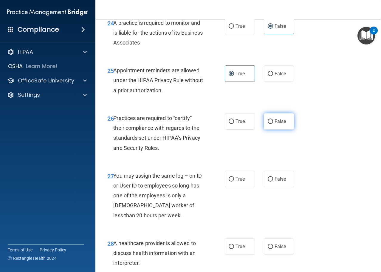
radio input "true"
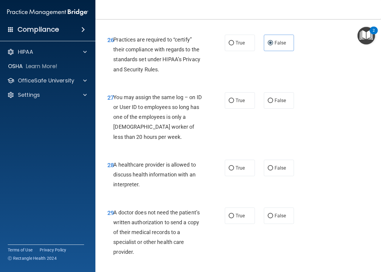
scroll to position [1580, 0]
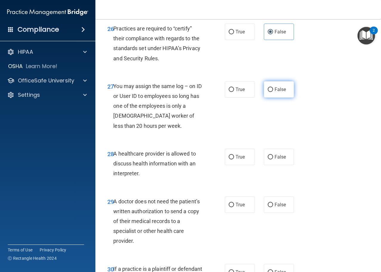
click at [267, 97] on label "False" at bounding box center [279, 89] width 30 height 16
click at [268, 92] on input "False" at bounding box center [270, 89] width 5 height 4
radio input "true"
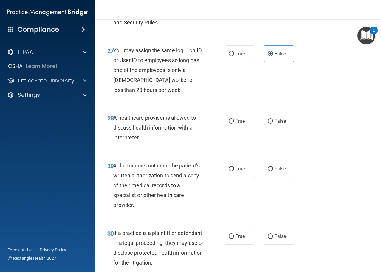
scroll to position [1669, 0]
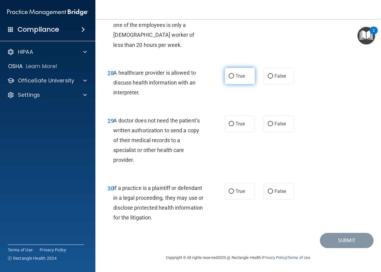
click at [232, 81] on label "True" at bounding box center [240, 76] width 30 height 16
click at [232, 78] on input "True" at bounding box center [231, 76] width 5 height 4
radio input "true"
click at [246, 125] on label "True" at bounding box center [240, 123] width 30 height 16
click at [234, 125] on input "True" at bounding box center [231, 124] width 5 height 4
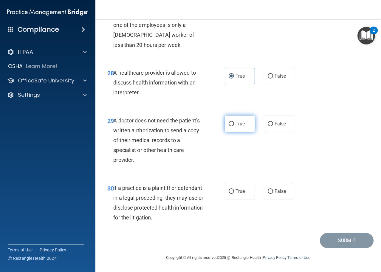
radio input "true"
click at [240, 189] on span "True" at bounding box center [239, 191] width 9 height 6
click at [234, 189] on input "True" at bounding box center [231, 191] width 5 height 4
radio input "true"
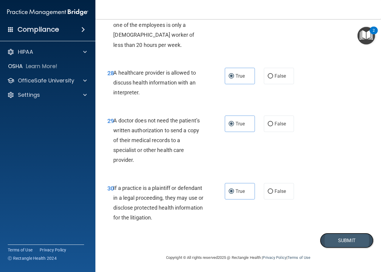
click at [328, 234] on button "Submit" at bounding box center [347, 239] width 54 height 15
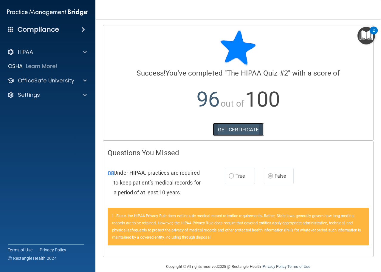
click at [238, 131] on link "GET CERTIFICATE" at bounding box center [238, 129] width 51 height 13
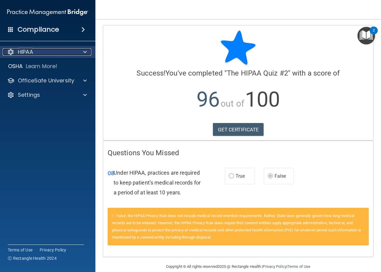
click at [53, 49] on div "HIPAA" at bounding box center [40, 51] width 74 height 7
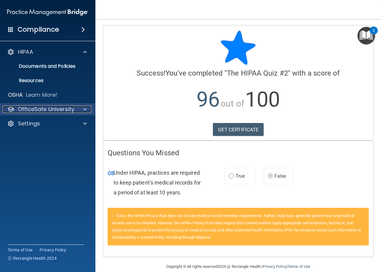
click at [53, 108] on p "OfficeSafe University" at bounding box center [46, 109] width 56 height 7
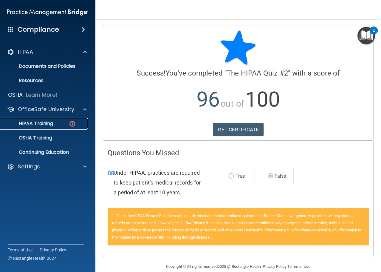
click at [46, 122] on p "HIPAA Training" at bounding box center [28, 123] width 49 height 6
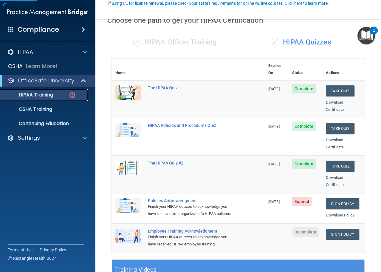
scroll to position [30, 0]
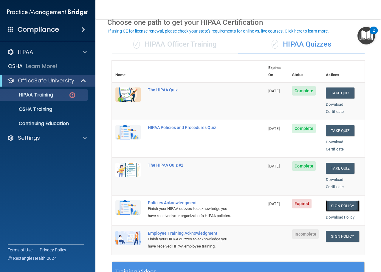
click at [330, 200] on link "Sign Policy" at bounding box center [342, 205] width 33 height 11
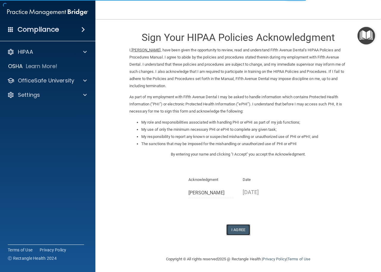
click at [238, 230] on button "I Agree" at bounding box center [238, 229] width 24 height 11
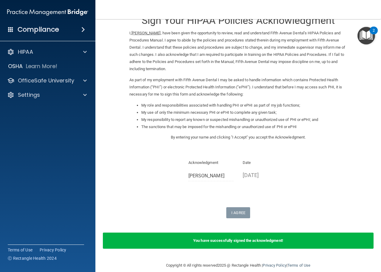
scroll to position [25, 0]
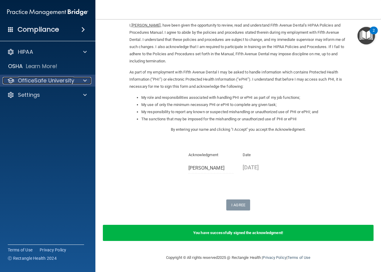
click at [79, 78] on div at bounding box center [84, 80] width 15 height 7
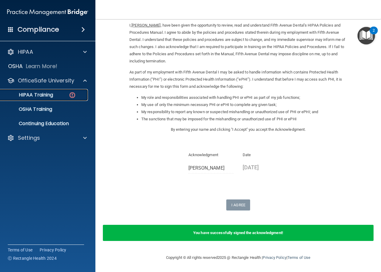
click at [44, 92] on p "HIPAA Training" at bounding box center [28, 95] width 49 height 6
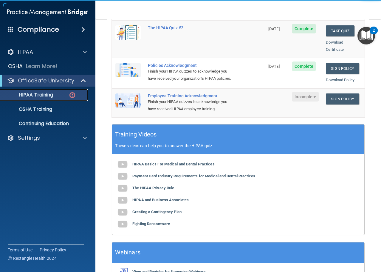
scroll to position [55, 0]
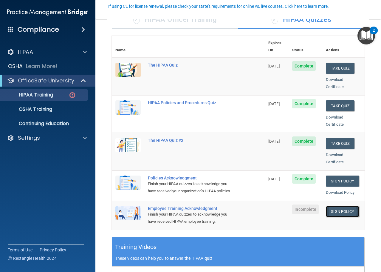
click at [337, 208] on link "Sign Policy" at bounding box center [342, 211] width 33 height 11
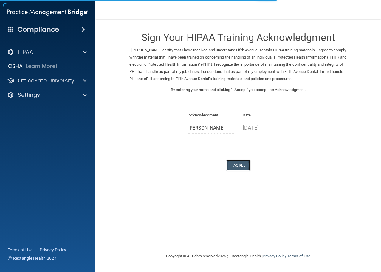
click at [238, 166] on button "I Agree" at bounding box center [238, 164] width 24 height 11
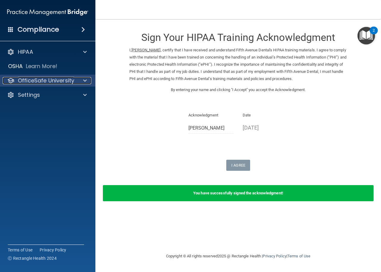
click at [69, 79] on p "OfficeSafe University" at bounding box center [46, 80] width 56 height 7
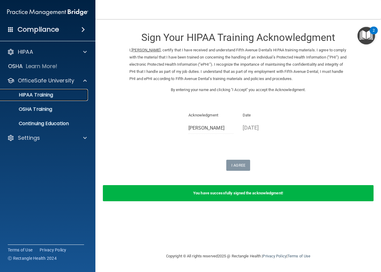
click at [56, 98] on link "HIPAA Training" at bounding box center [41, 95] width 94 height 12
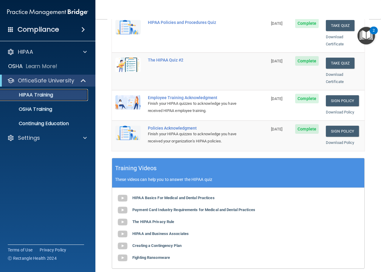
scroll to position [205, 0]
